Goal: Task Accomplishment & Management: Complete application form

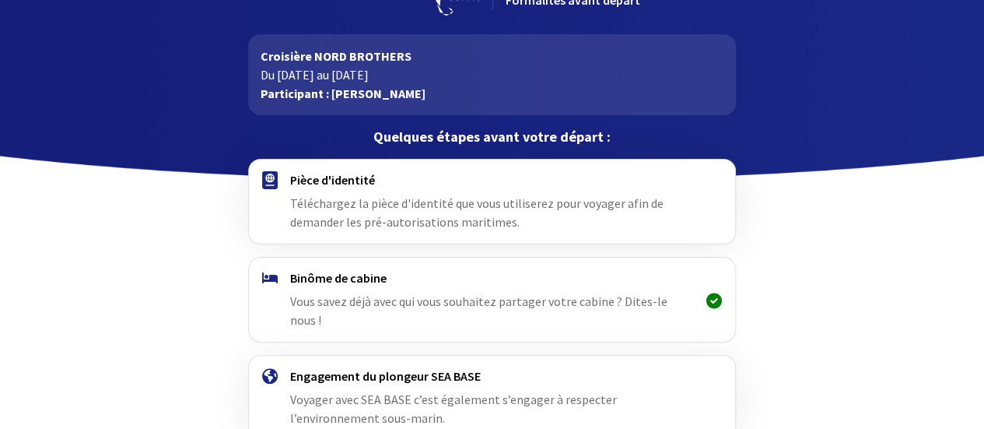
scroll to position [78, 0]
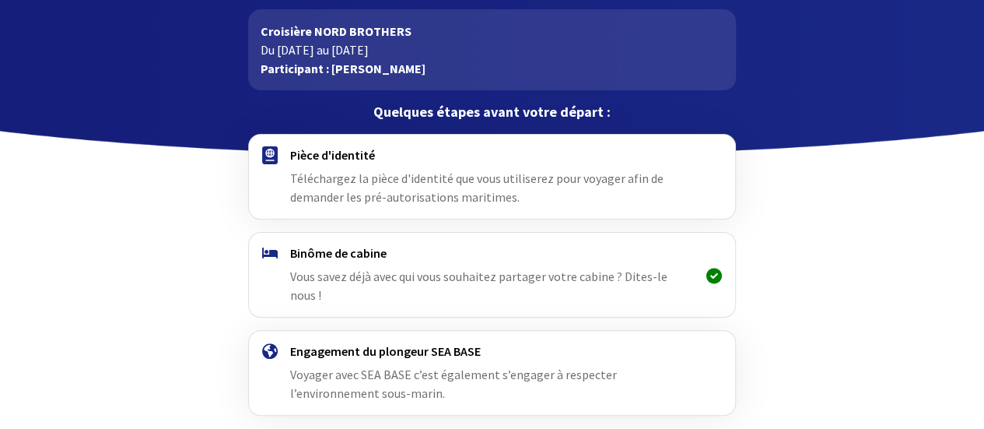
click at [353, 188] on span "Téléchargez la pièce d'identité que vous utiliserez pour voyager afin de demand…" at bounding box center [476, 187] width 373 height 34
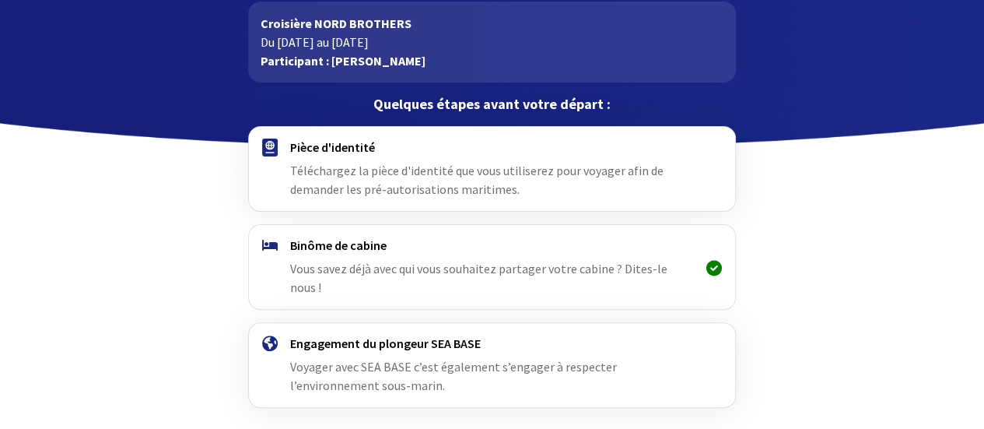
scroll to position [131, 0]
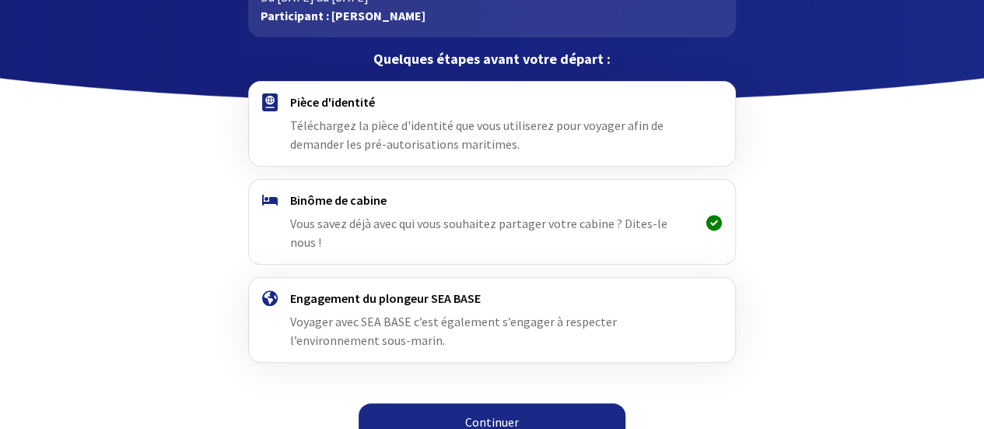
click at [476, 403] on link "Continuer" at bounding box center [492, 421] width 267 height 37
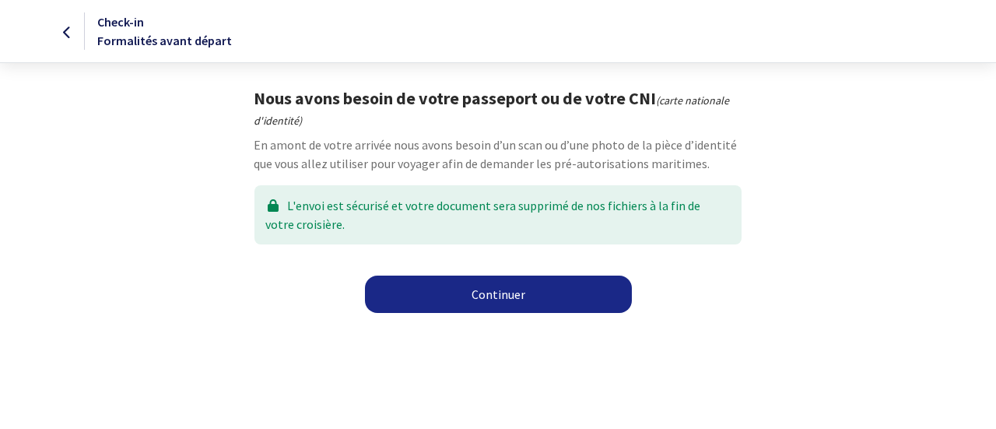
click at [403, 300] on link "Continuer" at bounding box center [498, 293] width 267 height 37
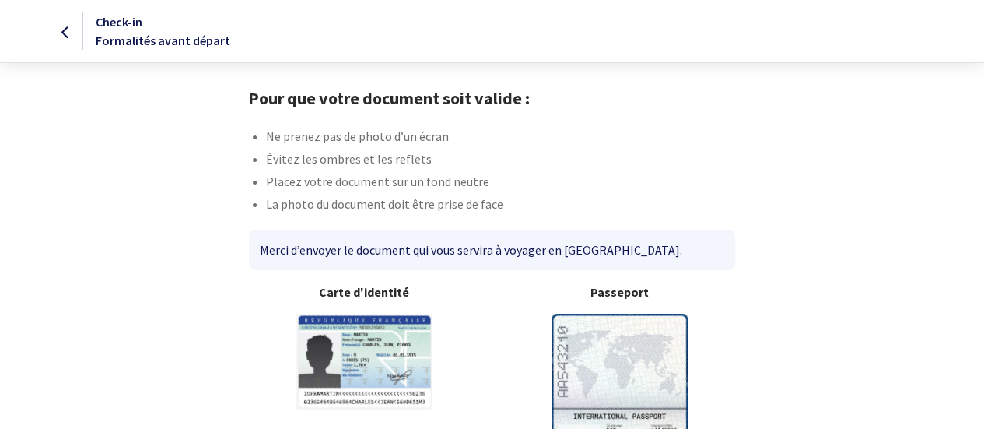
scroll to position [152, 0]
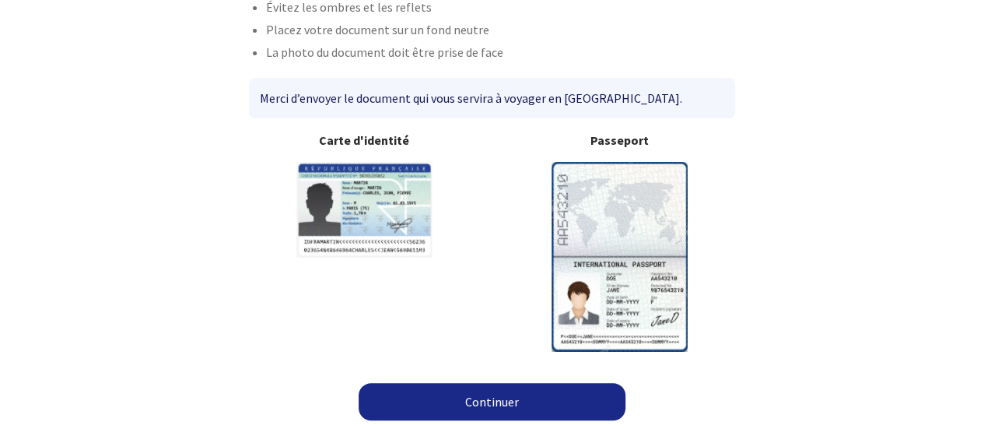
click at [502, 404] on link "Continuer" at bounding box center [492, 401] width 267 height 37
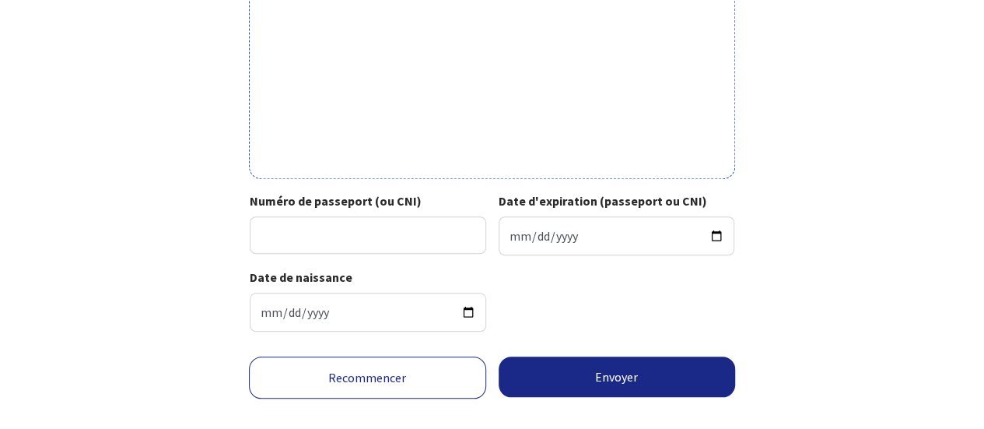
scroll to position [619, 0]
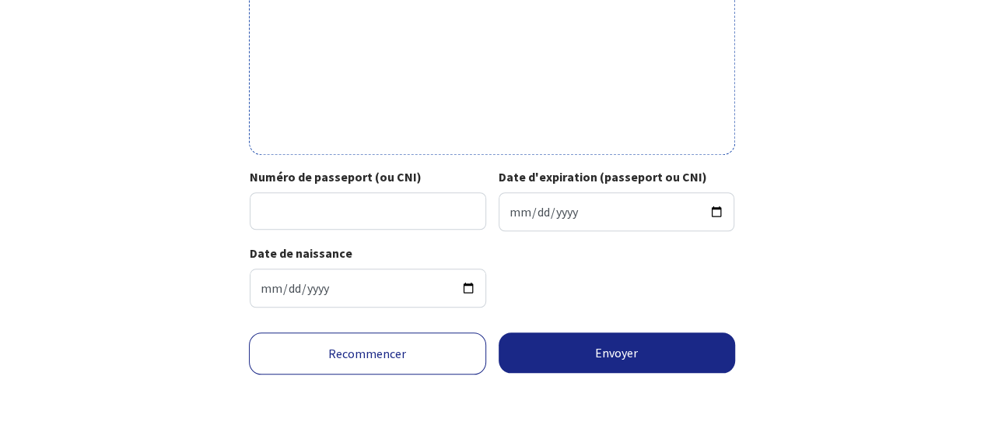
drag, startPoint x: 846, startPoint y: 49, endPoint x: 706, endPoint y: 123, distance: 157.7
click at [343, 225] on input "Numéro de passeport (ou CNI)" at bounding box center [368, 210] width 237 height 37
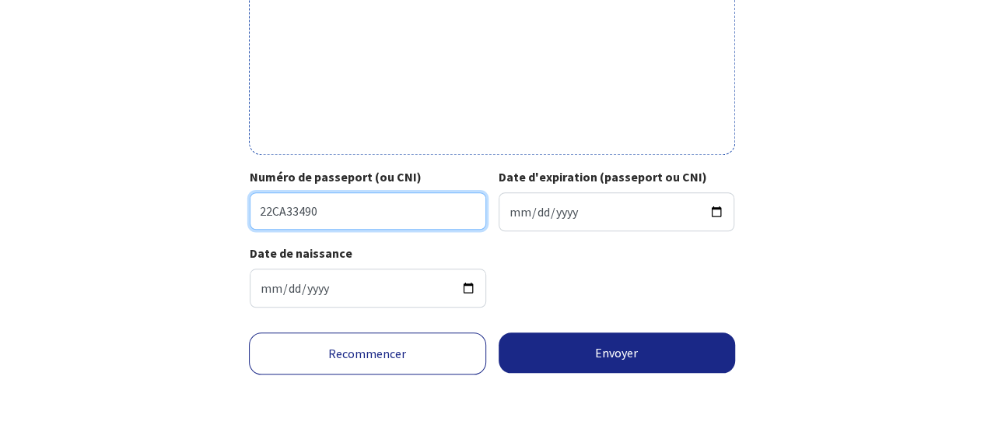
type input "22CA33490"
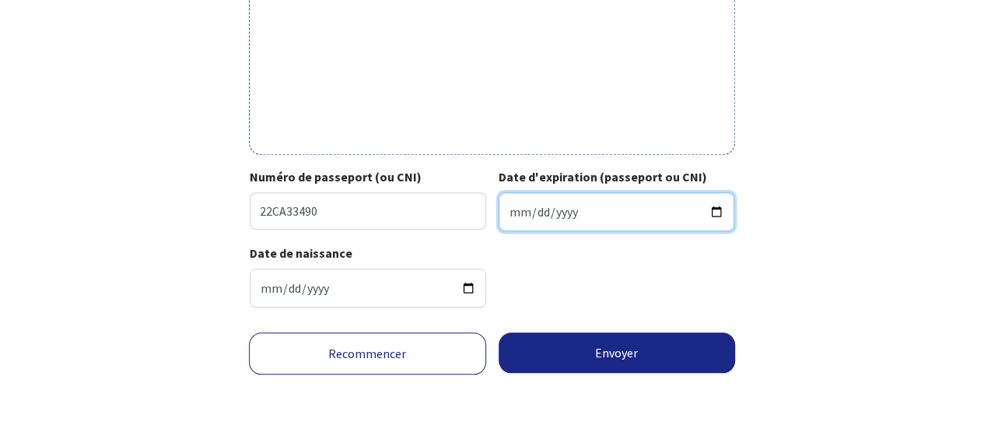
click at [524, 212] on input "Date d'expiration (passeport ou CNI)" at bounding box center [617, 211] width 237 height 39
type input "2023-03-08"
type input "2032-03-08"
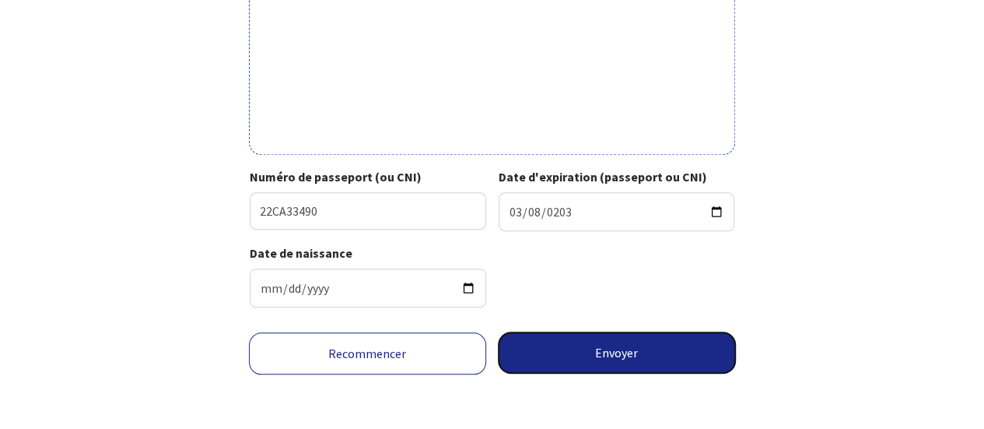
click at [574, 352] on button "Envoyer" at bounding box center [617, 352] width 237 height 40
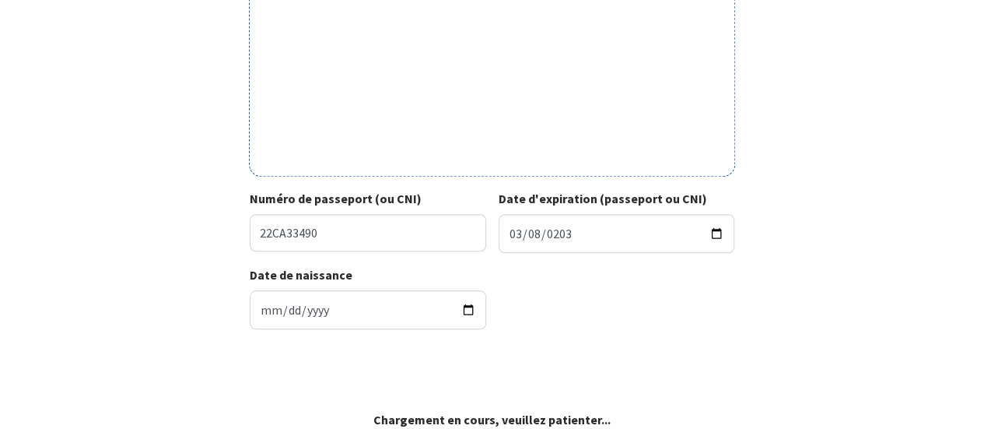
scroll to position [596, 0]
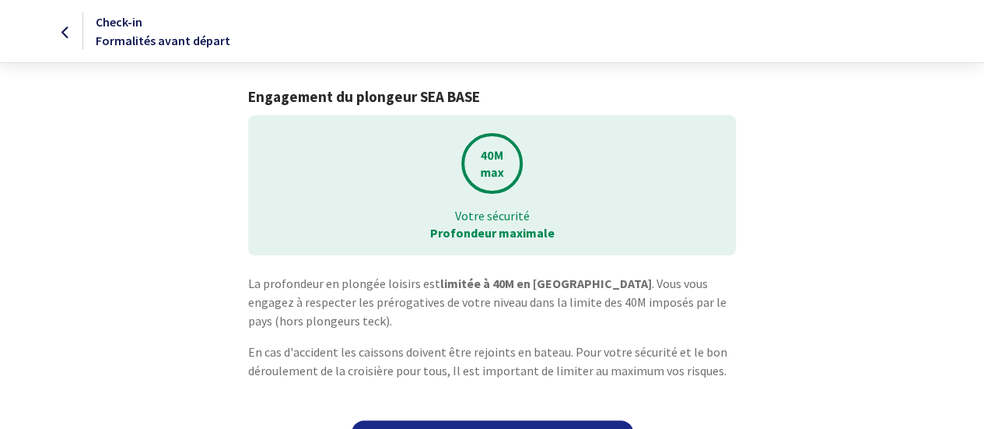
scroll to position [37, 0]
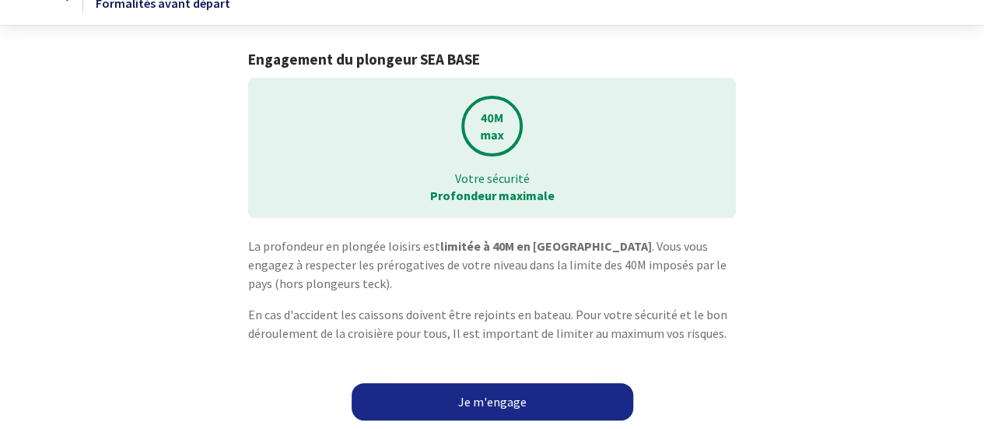
click at [496, 408] on link "Je m'engage" at bounding box center [493, 401] width 282 height 37
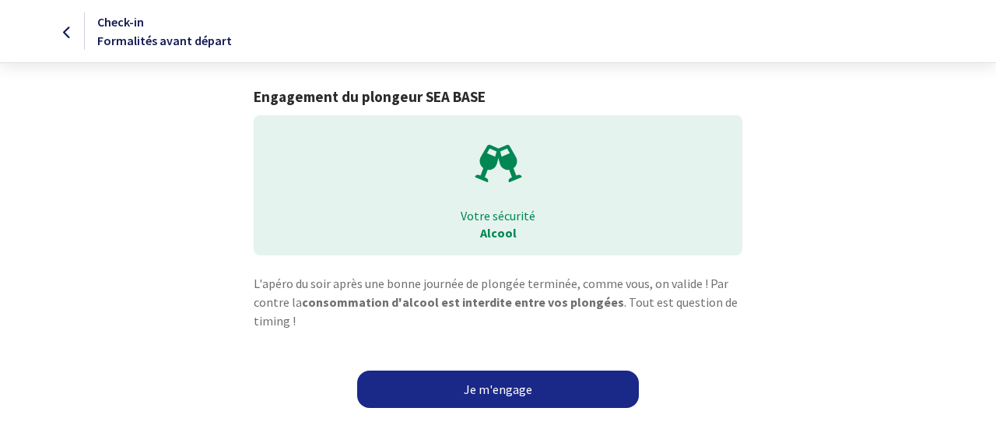
click at [501, 389] on link "Je m'engage" at bounding box center [498, 388] width 282 height 37
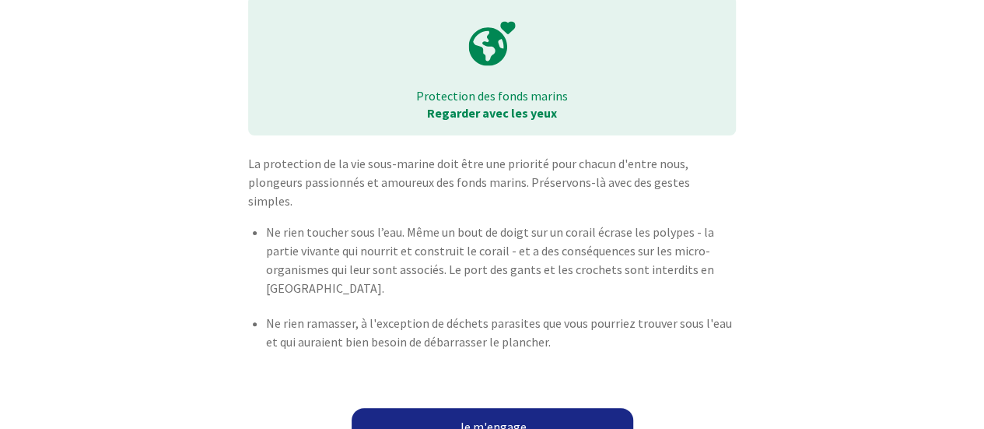
scroll to position [126, 0]
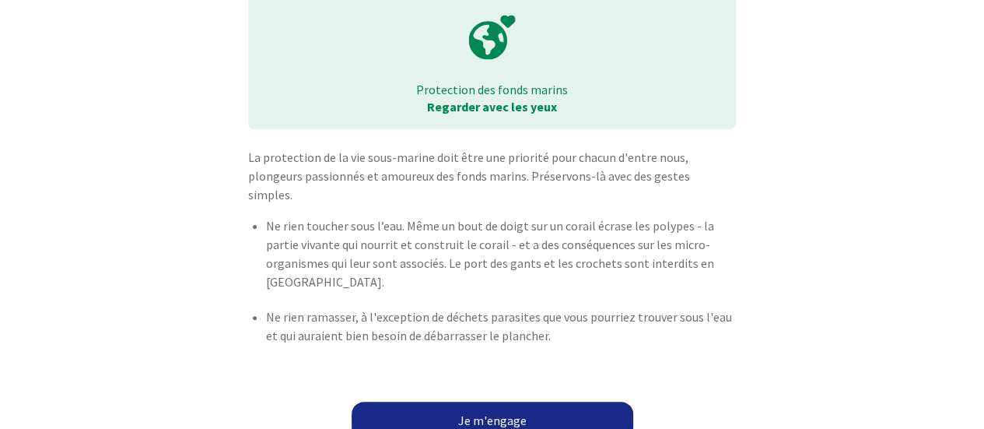
click at [504, 407] on link "Je m'engage" at bounding box center [493, 419] width 282 height 37
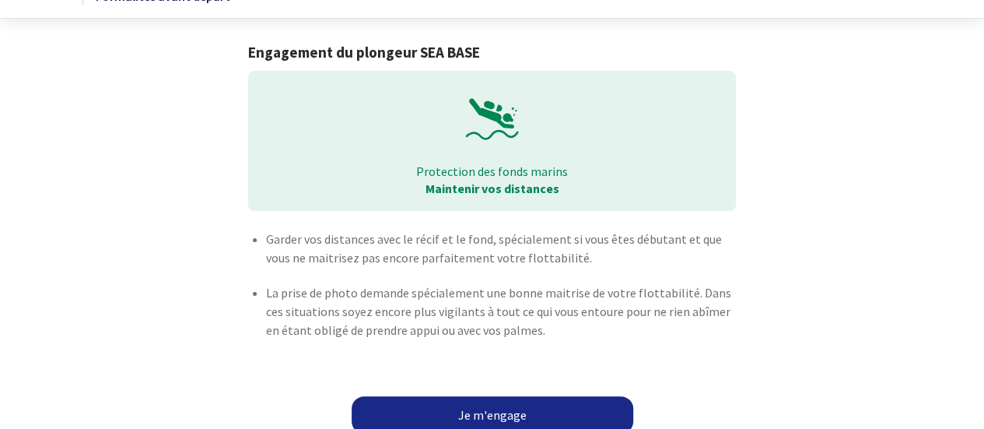
scroll to position [58, 0]
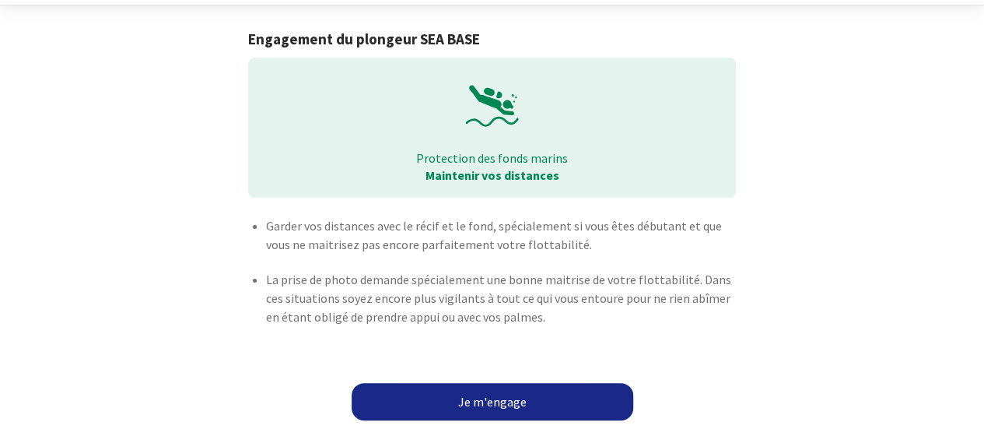
click at [500, 399] on link "Je m'engage" at bounding box center [493, 401] width 282 height 37
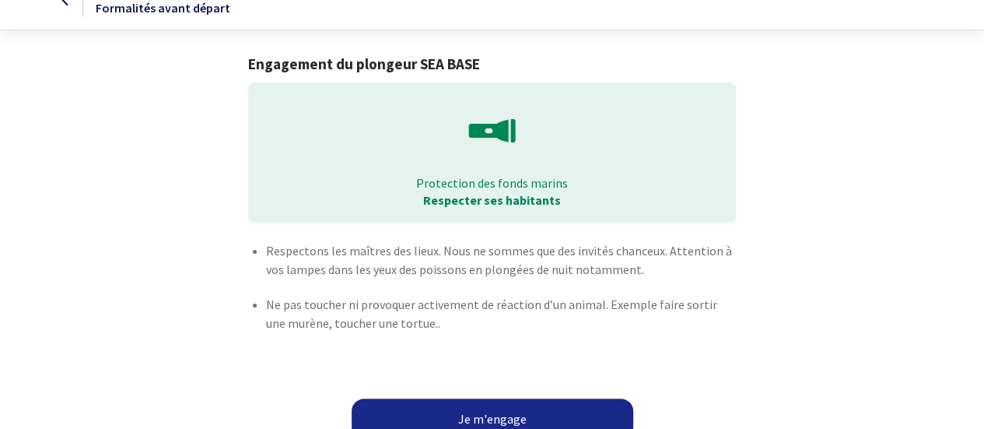
scroll to position [61, 0]
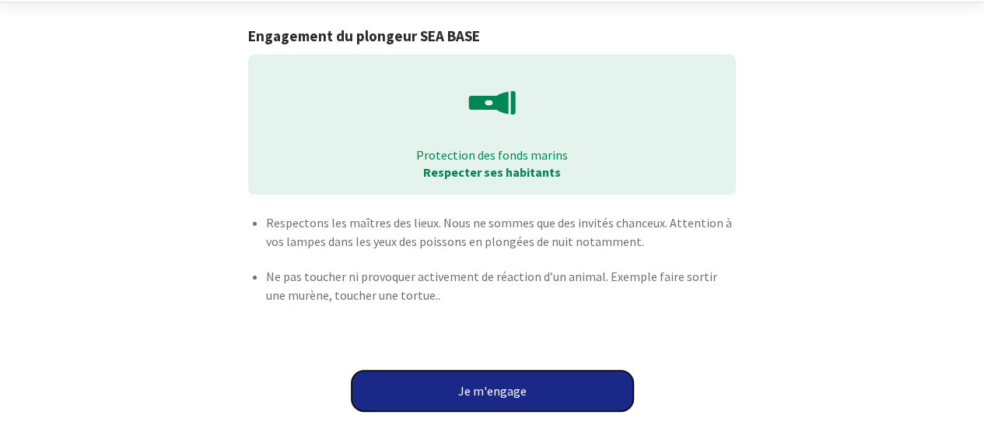
click at [506, 388] on button "Je m'engage" at bounding box center [493, 390] width 282 height 40
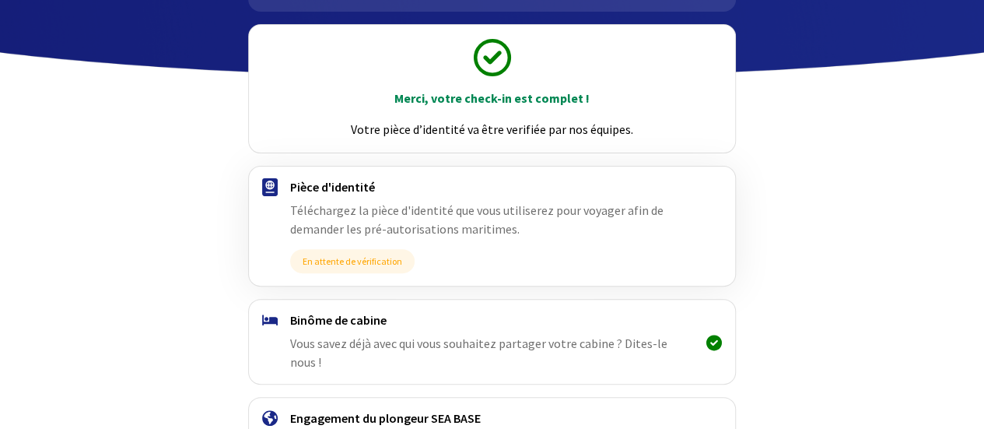
scroll to position [275, 0]
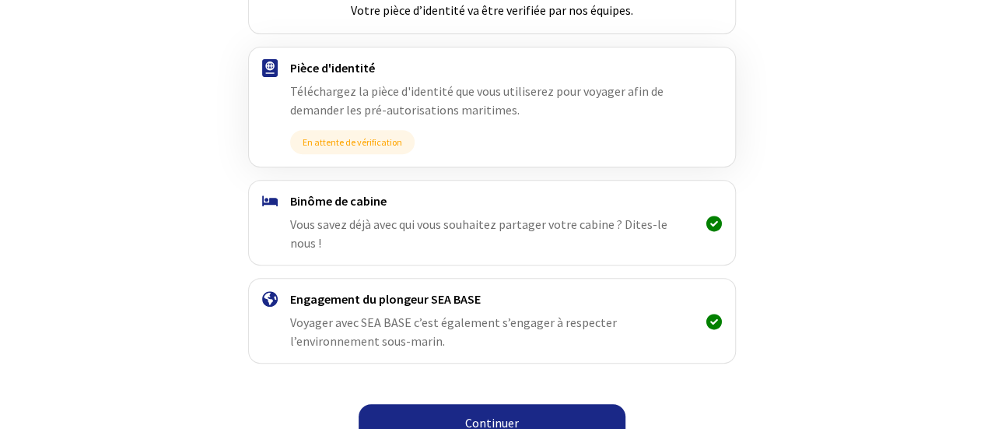
click at [517, 404] on link "Continuer" at bounding box center [492, 422] width 267 height 37
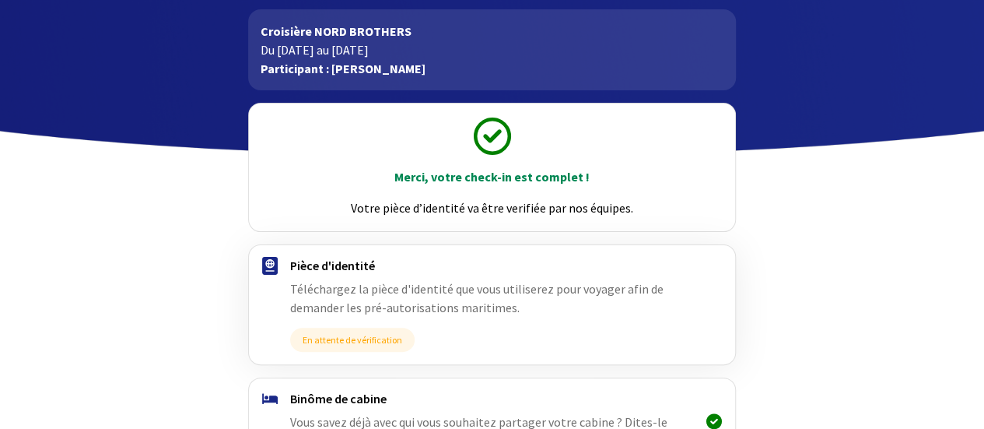
scroll to position [275, 0]
